Goal: Information Seeking & Learning: Learn about a topic

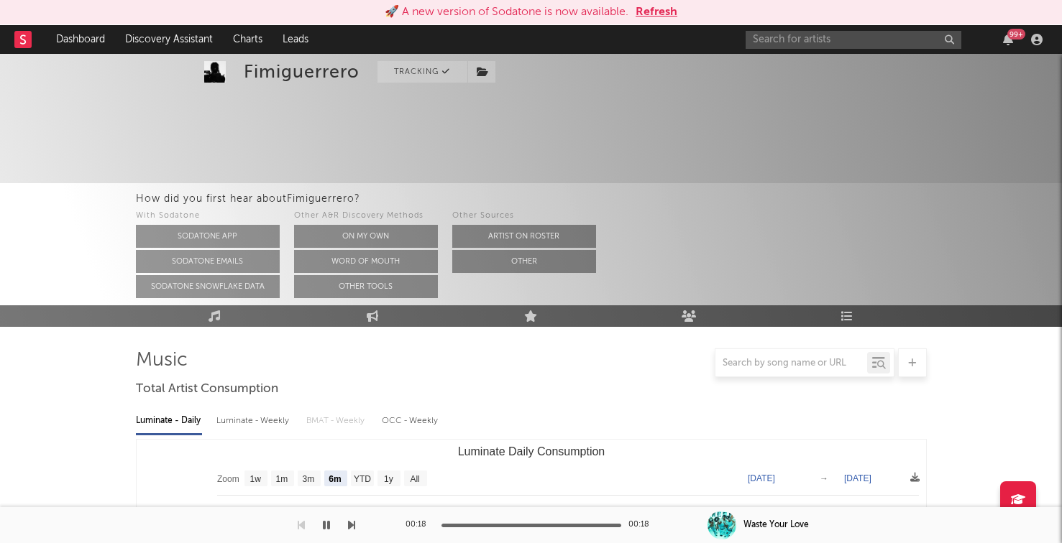
select select "6m"
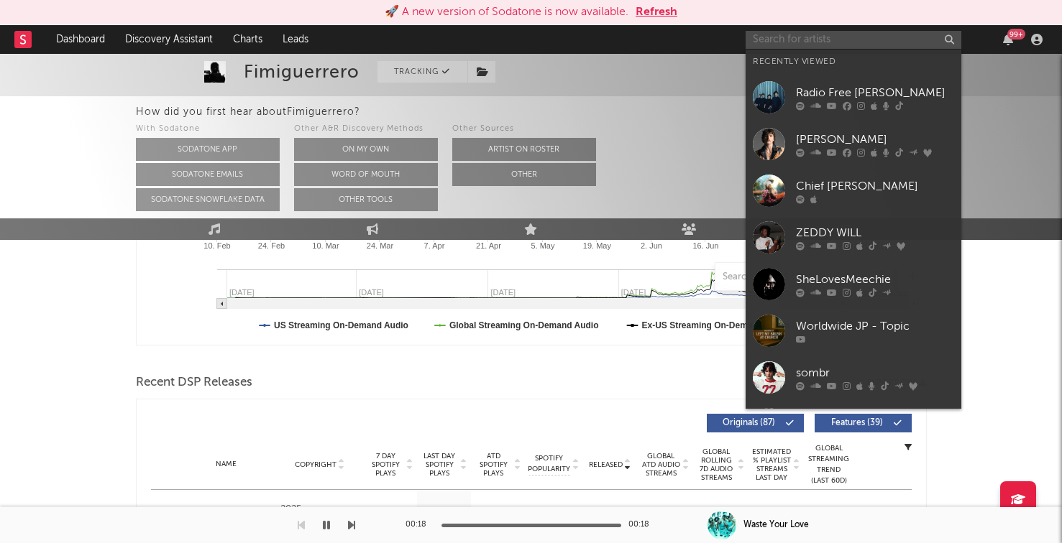
click at [761, 36] on input "text" at bounding box center [853, 40] width 216 height 18
paste input "MellowRackz"
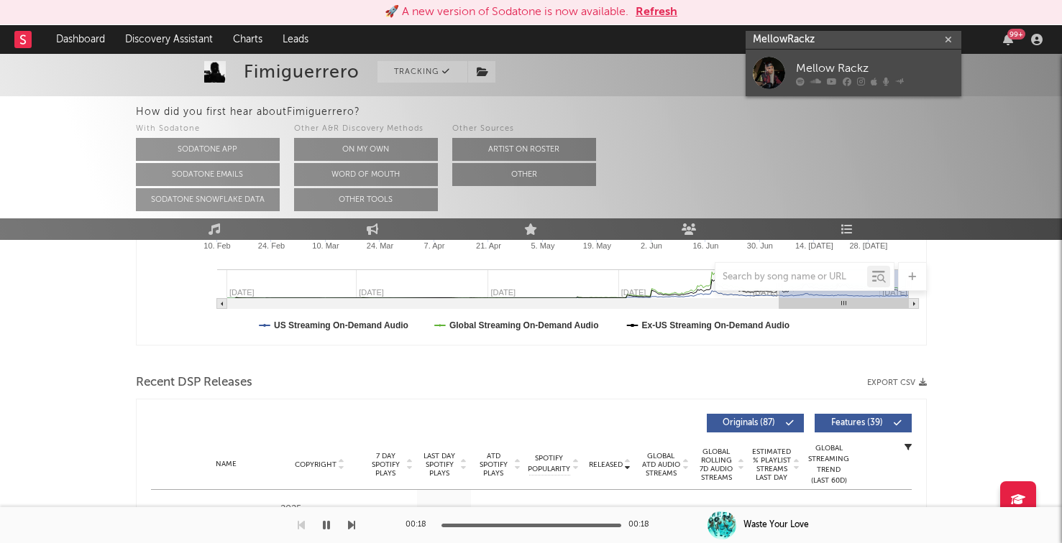
type input "MellowRackz"
click at [781, 67] on div at bounding box center [769, 73] width 32 height 32
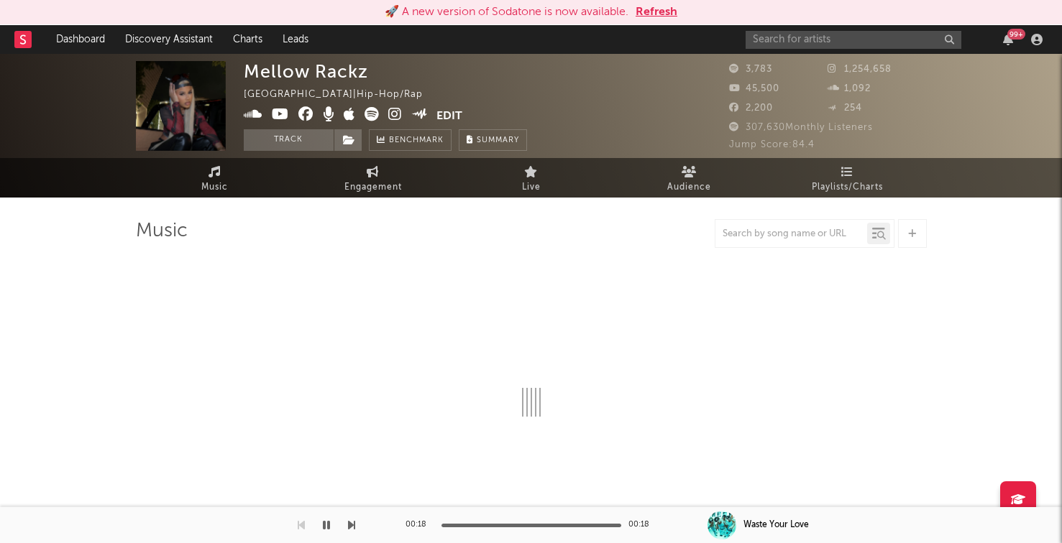
select select "6m"
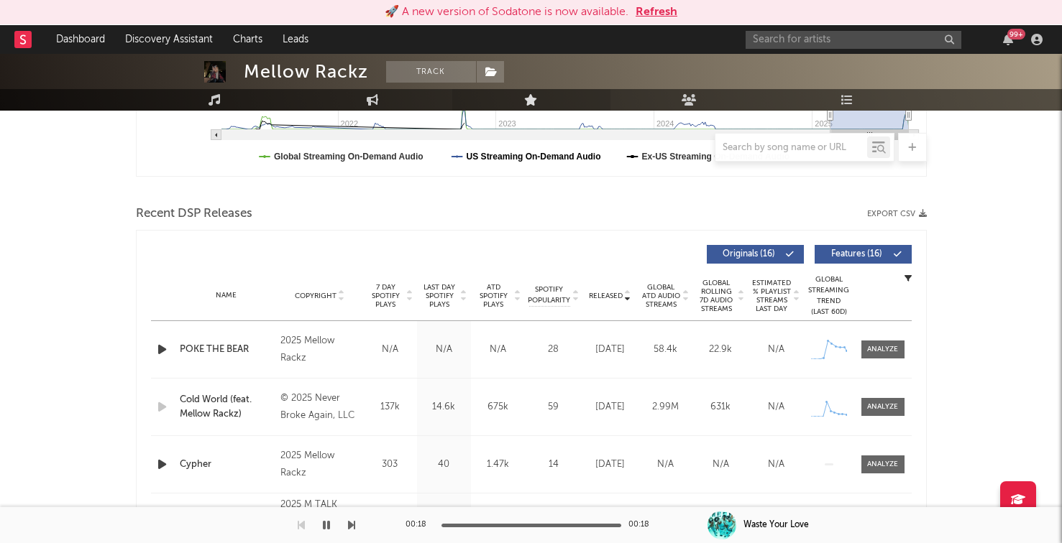
scroll to position [501, 0]
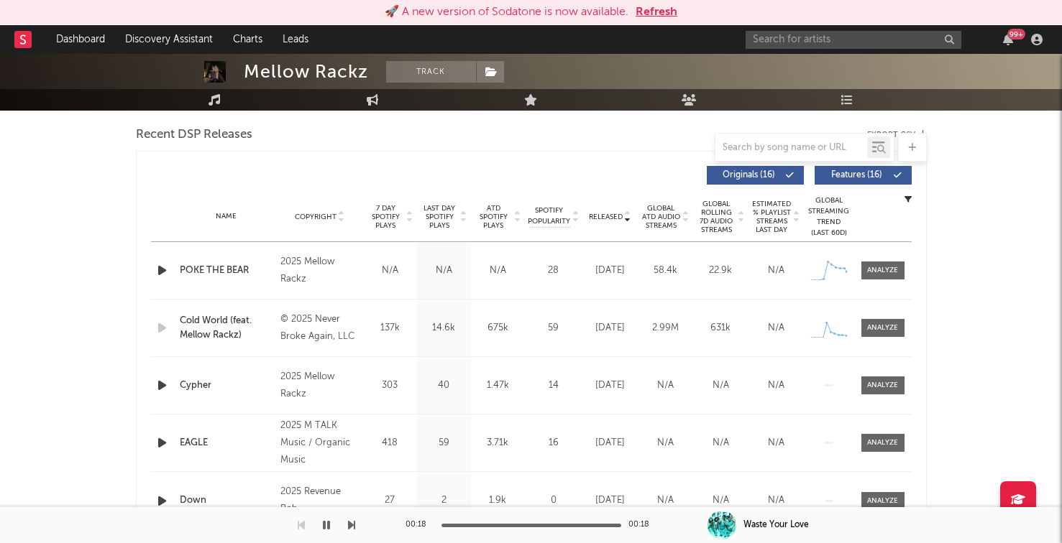
click at [383, 214] on span "7 Day Spotify Plays" at bounding box center [386, 217] width 38 height 26
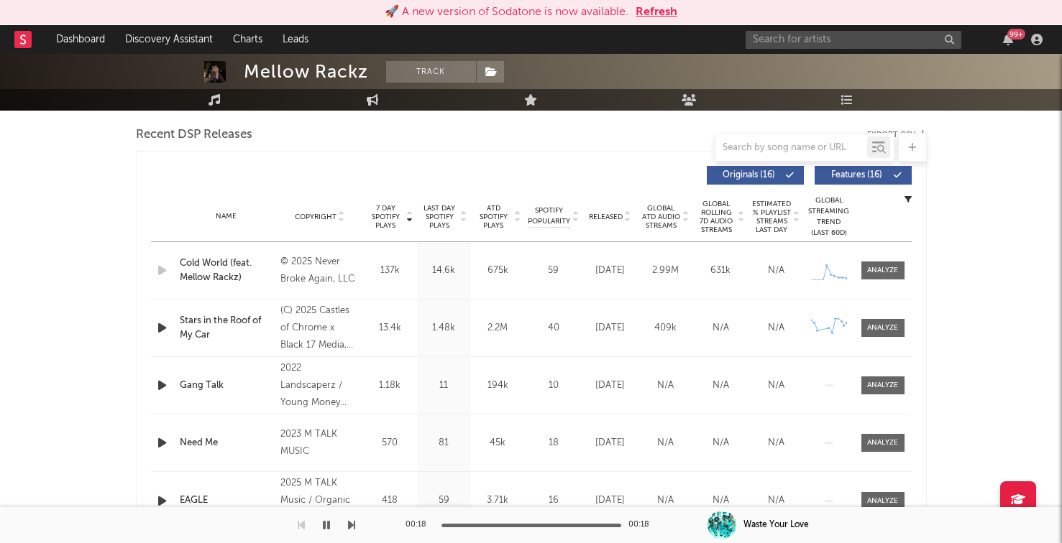
click at [157, 336] on icon "button" at bounding box center [162, 328] width 15 height 18
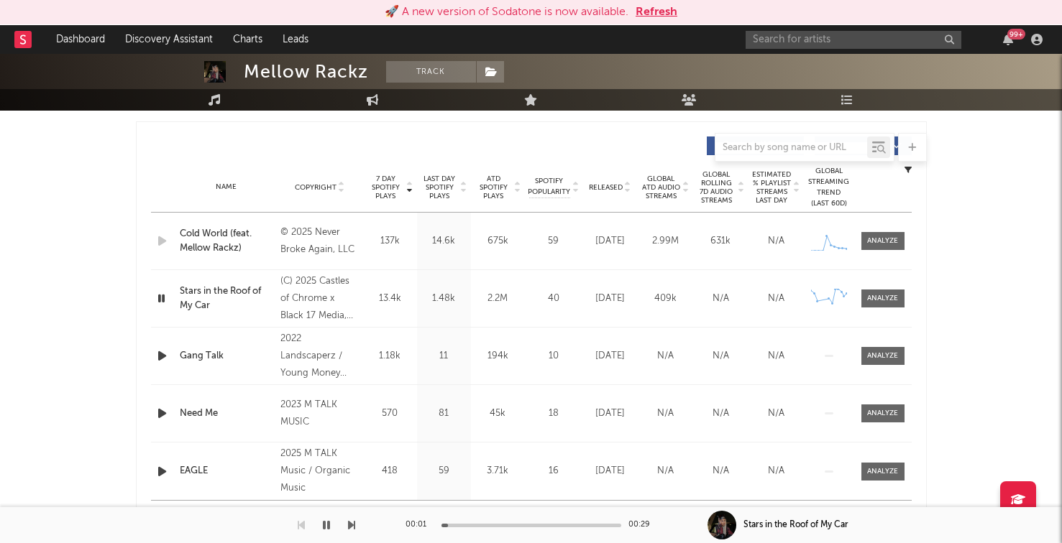
scroll to position [547, 0]
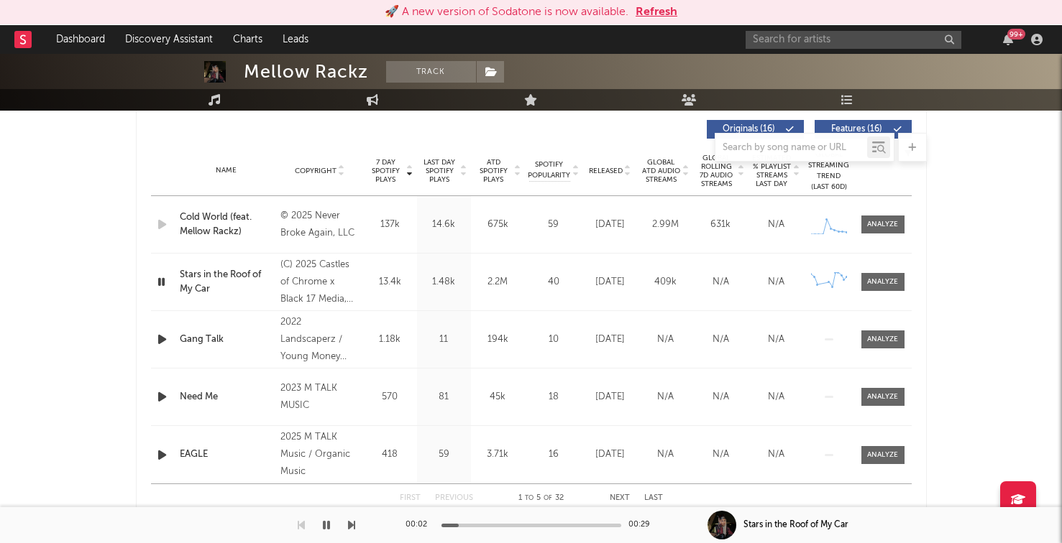
click at [607, 167] on span "Released" at bounding box center [606, 171] width 34 height 9
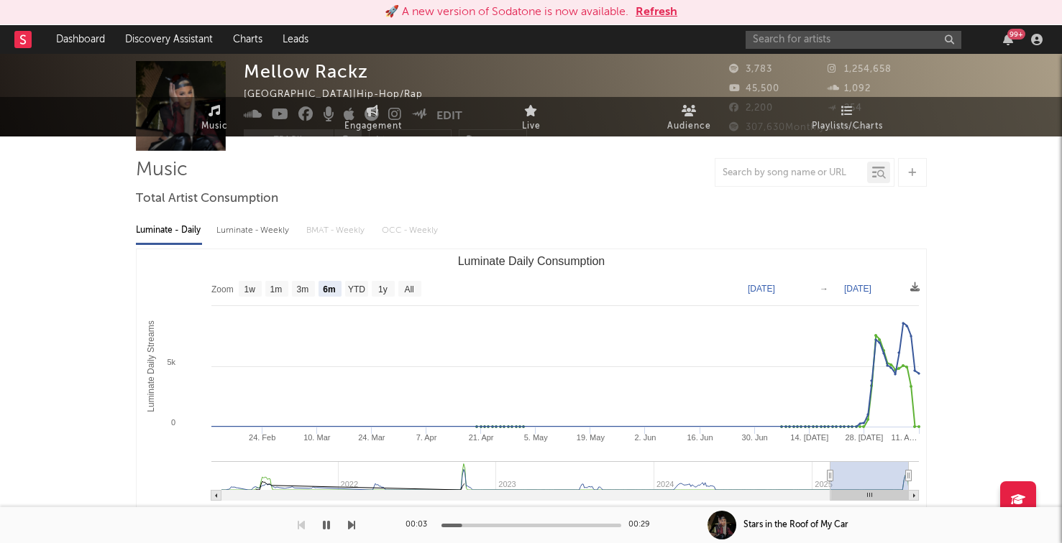
scroll to position [0, 0]
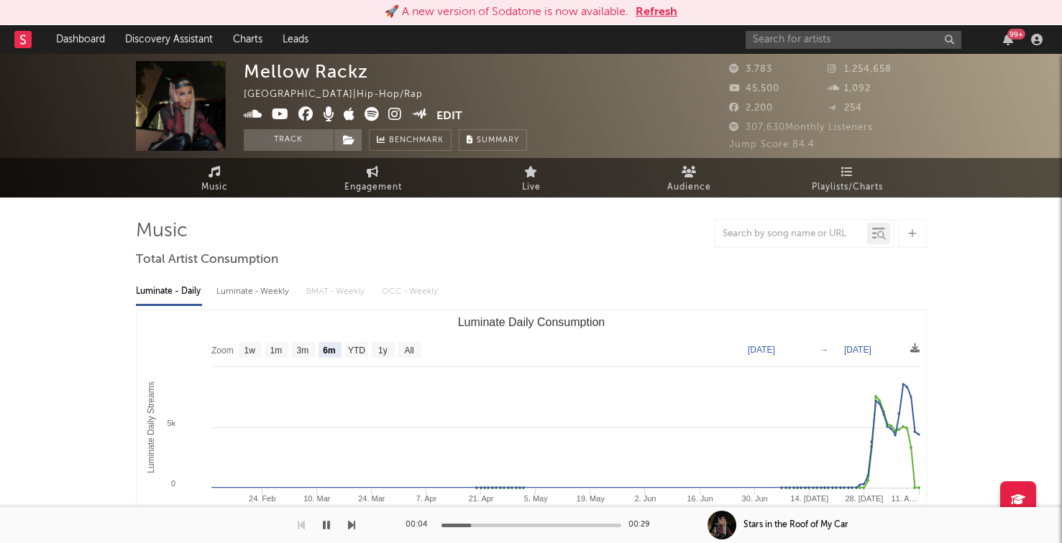
click at [387, 109] on span at bounding box center [340, 116] width 193 height 18
click at [394, 113] on icon at bounding box center [395, 114] width 14 height 14
